Goal: Task Accomplishment & Management: Manage account settings

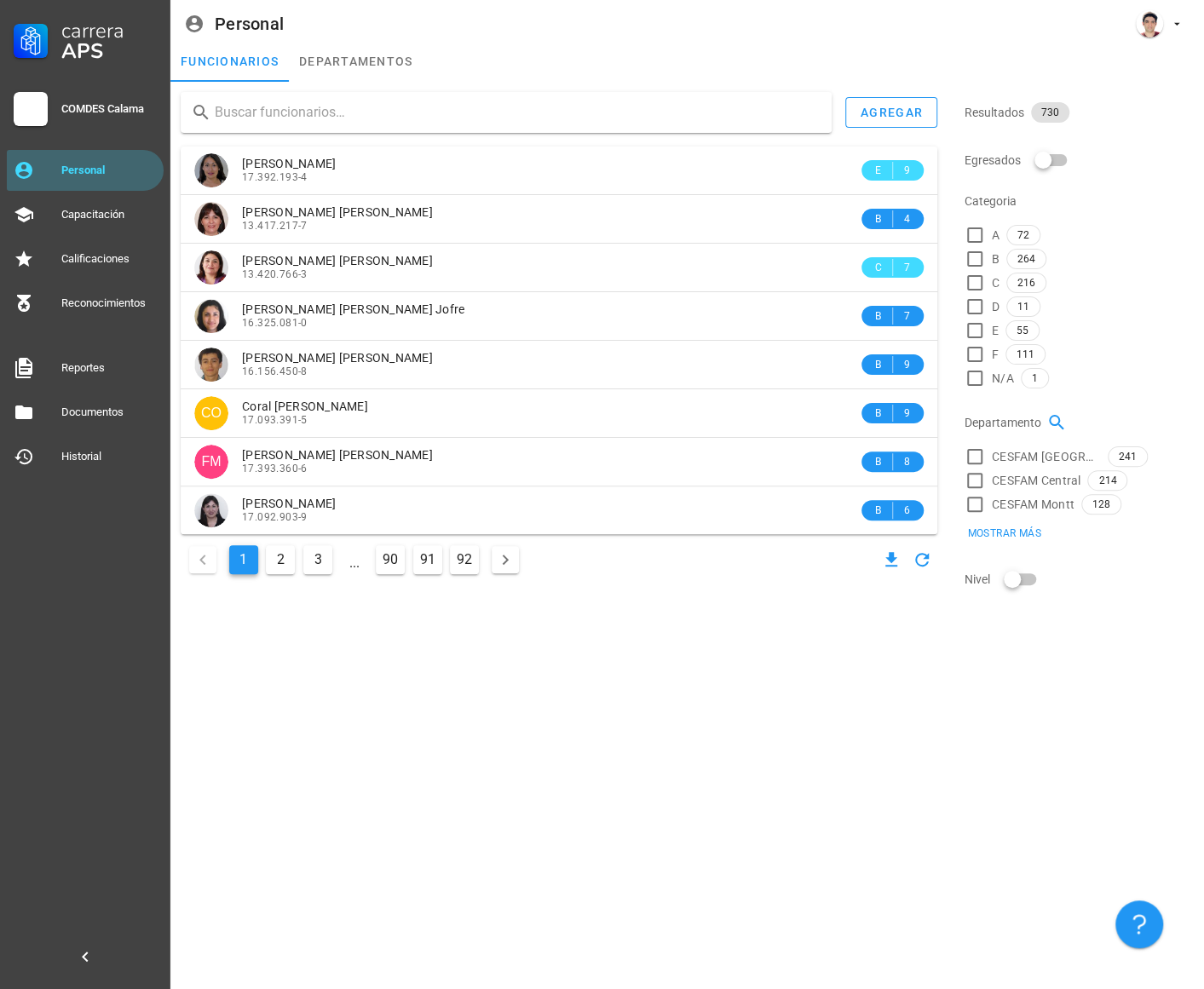
click at [340, 106] on input "text" at bounding box center [517, 112] width 603 height 27
paste input "6751487446"
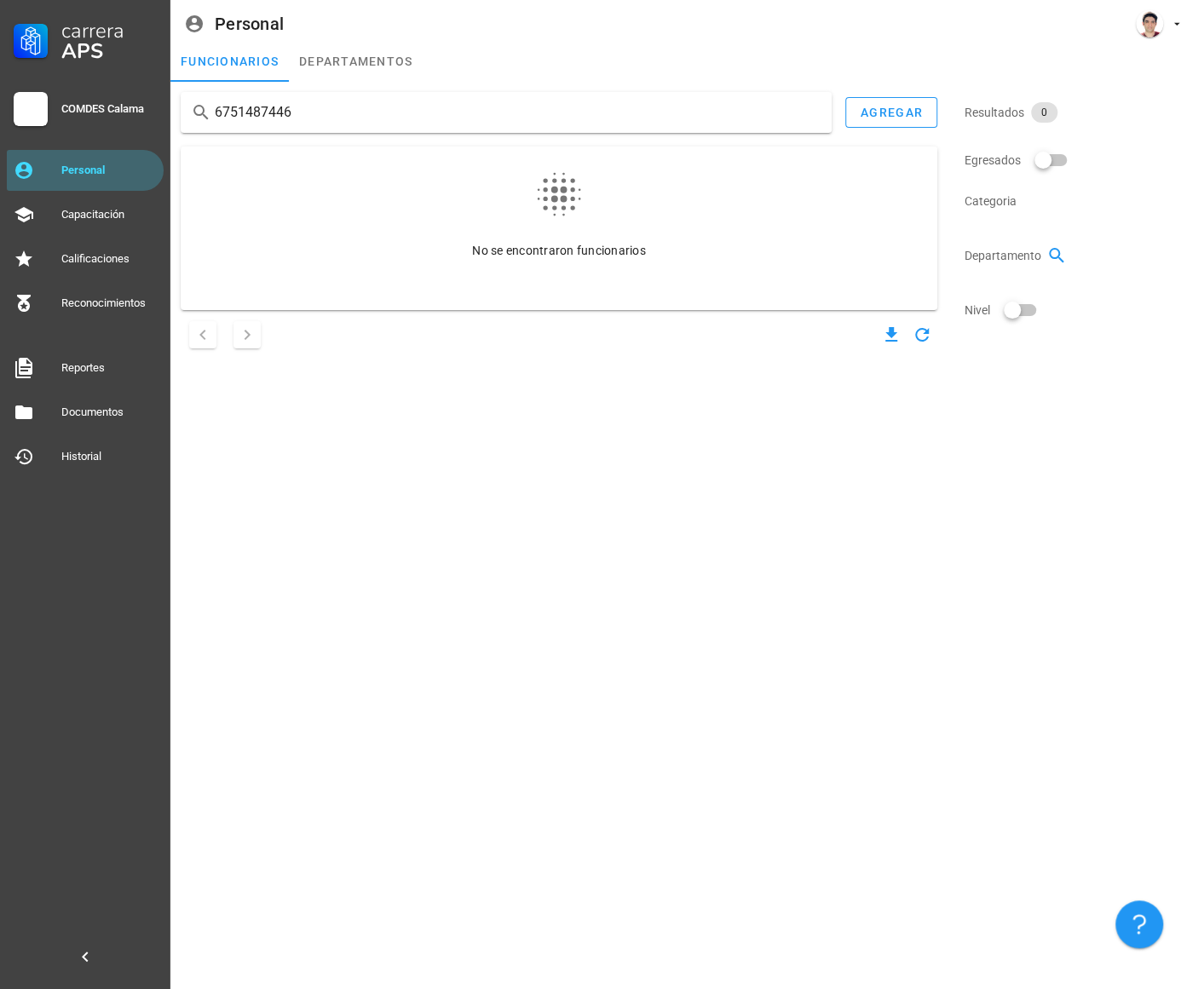
drag, startPoint x: 147, startPoint y: 97, endPoint x: 85, endPoint y: 95, distance: 62.0
click at [85, 95] on div "Carrera APS COMDES Calama Personal Capacitación Calificaciones Reconocimientos …" at bounding box center [602, 494] width 1204 height 989
paste input "9.279.540"
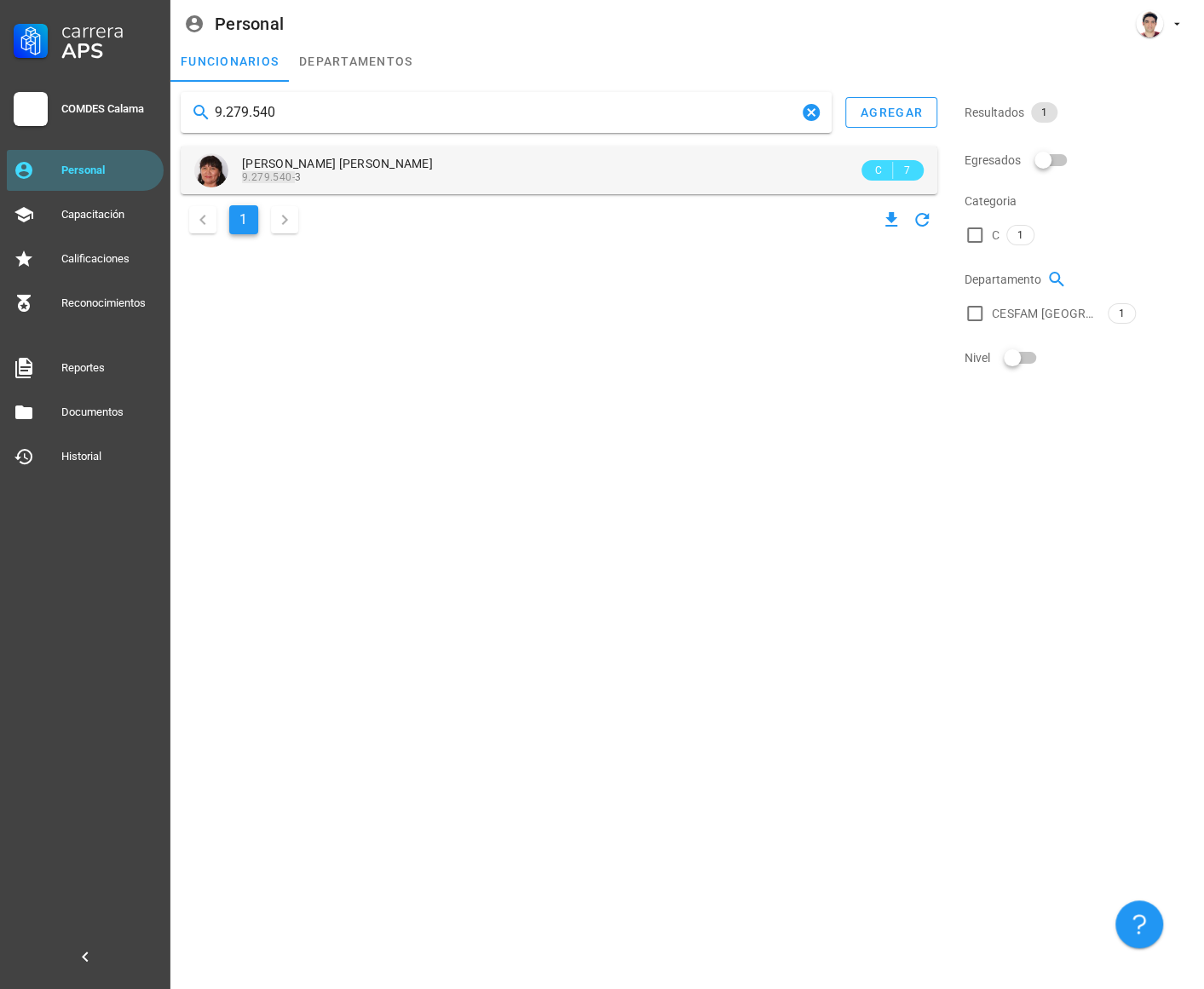
type input "9.279.540"
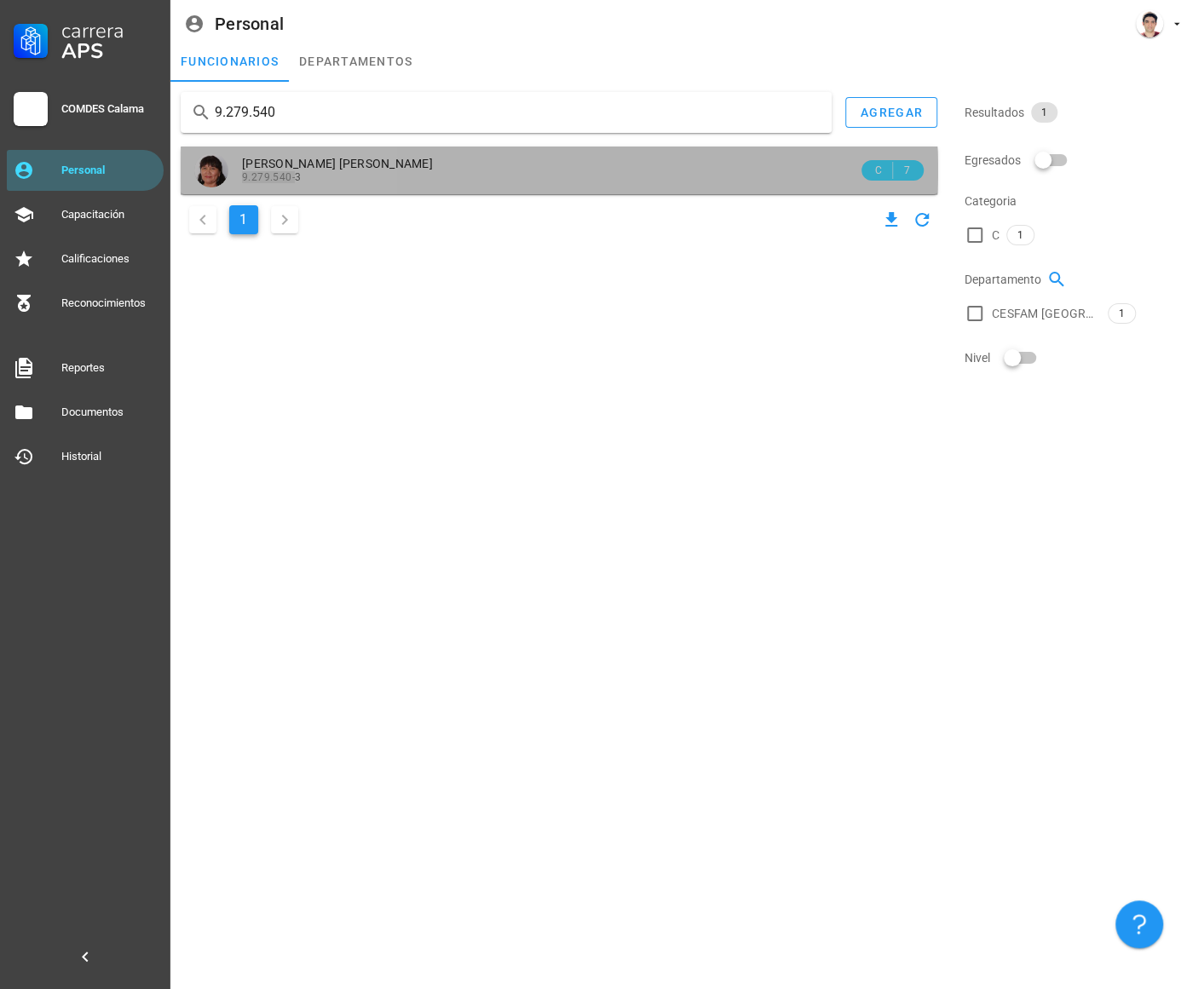
click at [346, 169] on span "[PERSON_NAME] [PERSON_NAME]" at bounding box center [337, 163] width 191 height 13
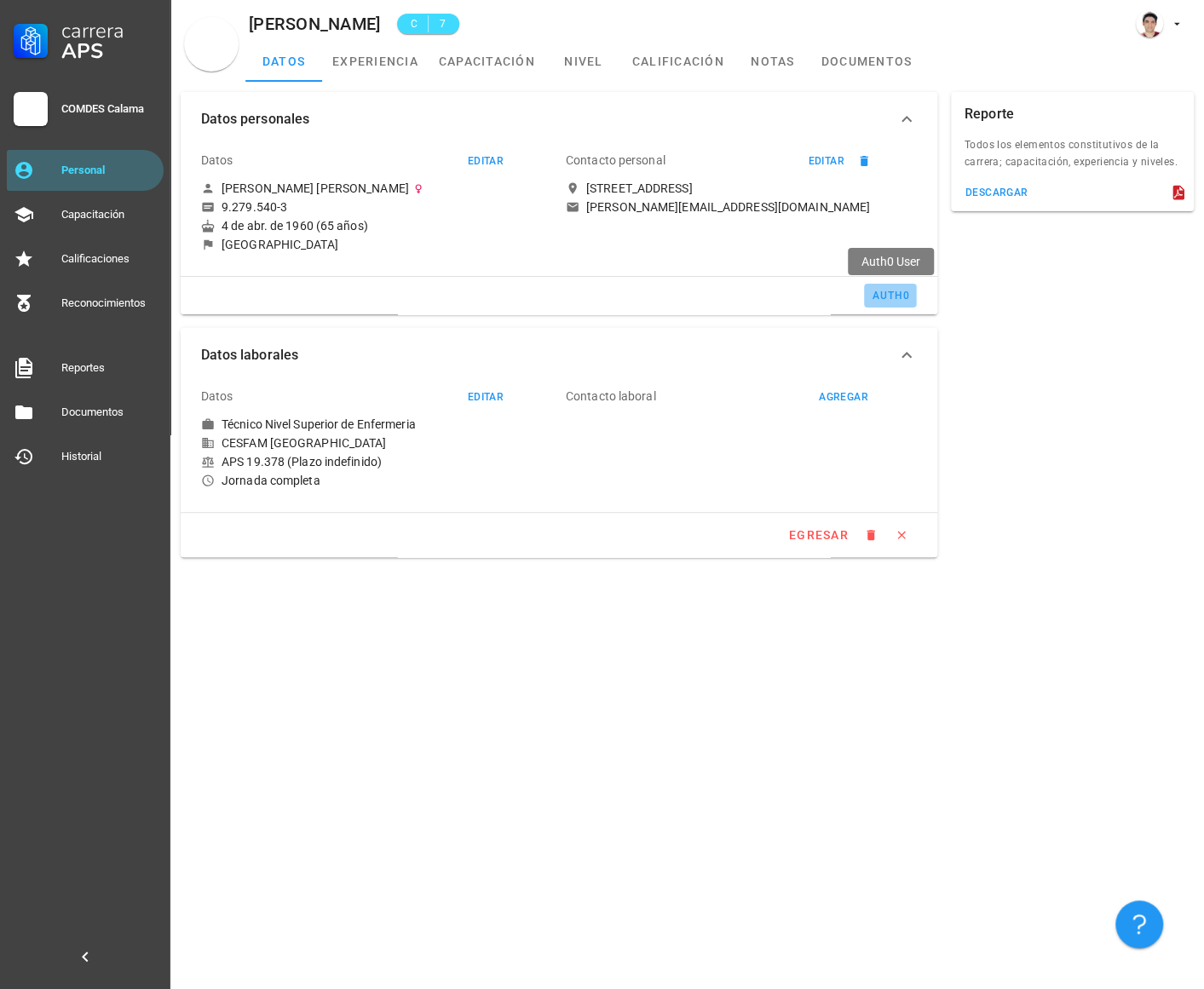
click at [881, 293] on div "auth0" at bounding box center [889, 295] width 39 height 12
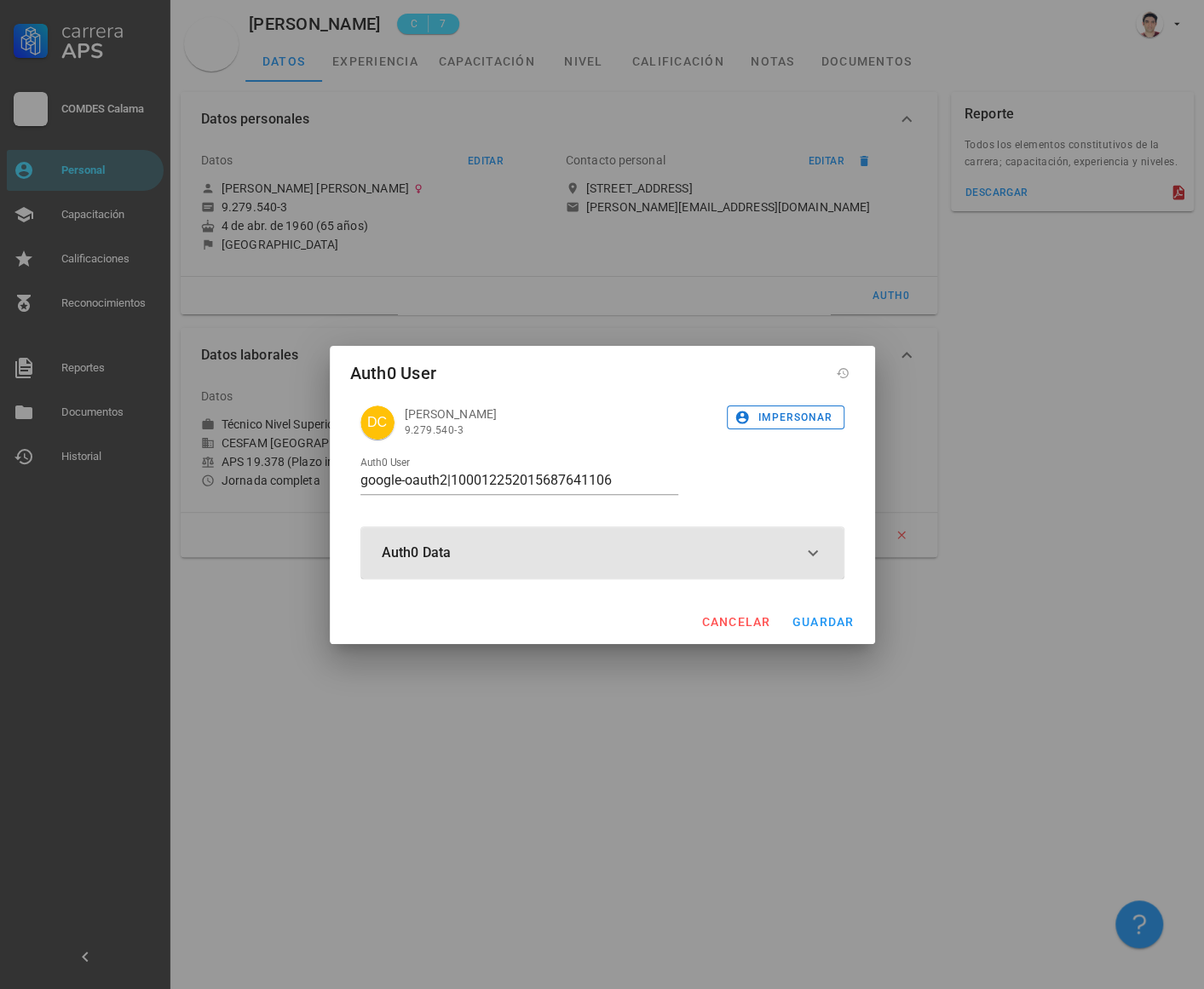
click at [634, 558] on button "Auth0 Data" at bounding box center [602, 553] width 482 height 51
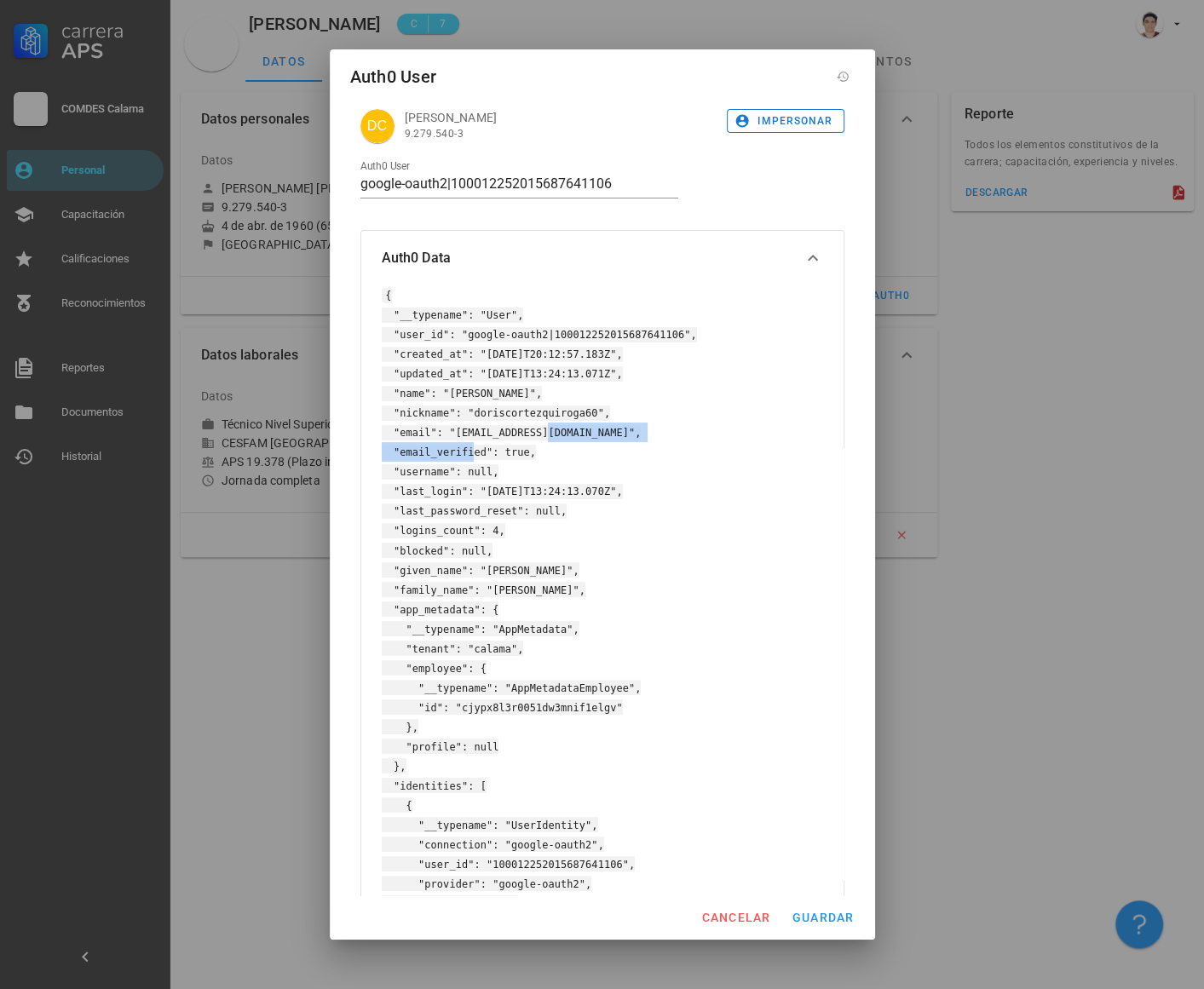
drag, startPoint x: 447, startPoint y: 432, endPoint x: 623, endPoint y: 429, distance: 176.0
click at [623, 429] on code "{ "__typename": "User", "user_id": "google-oauth2|100012252015687641106", "crea…" at bounding box center [539, 629] width 315 height 682
copy code "[EMAIL_ADDRESS][DOMAIN_NAME]""
drag, startPoint x: 454, startPoint y: 161, endPoint x: -103, endPoint y: 130, distance: 557.9
click at [0, 130] on html "Carrera APS COMDES Calama Personal Capacitación Calificaciones Reconocimientos …" at bounding box center [602, 494] width 1204 height 989
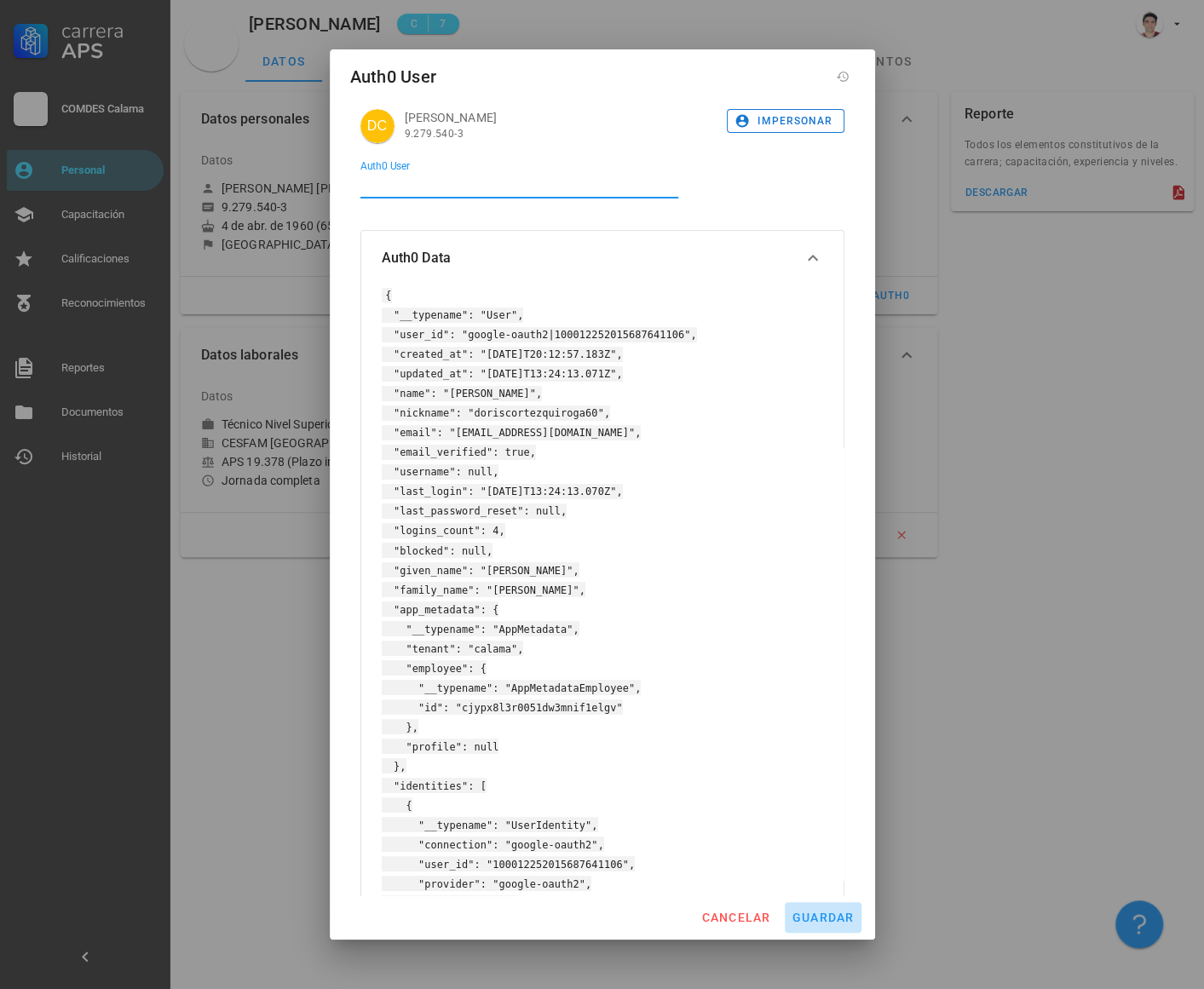
click at [824, 916] on span "guardar" at bounding box center [822, 917] width 63 height 13
